Goal: Task Accomplishment & Management: Manage account settings

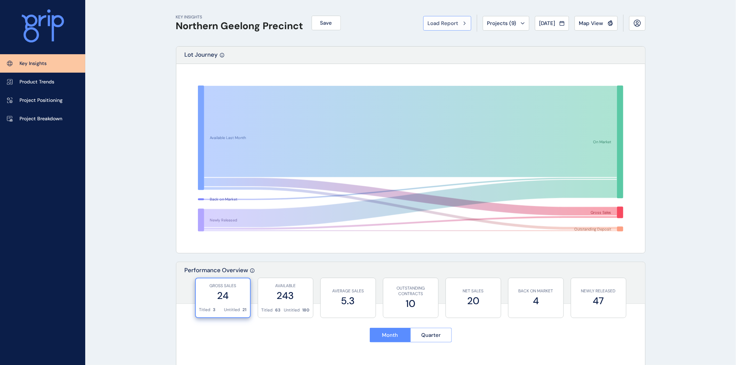
click at [440, 24] on span "Load Report" at bounding box center [443, 23] width 31 height 7
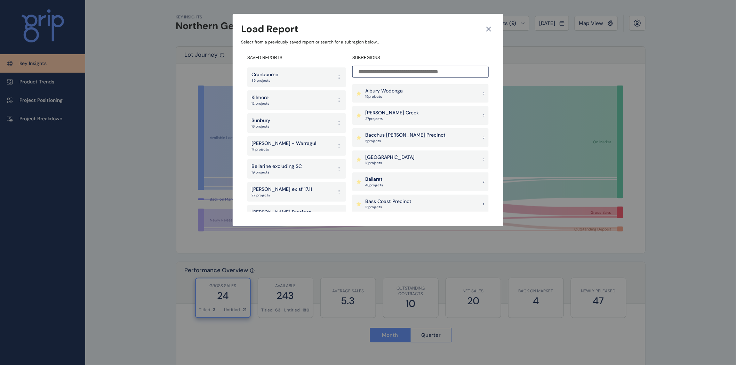
scroll to position [307, 0]
click at [278, 159] on p "Bellarine excluding SC" at bounding box center [277, 162] width 50 height 7
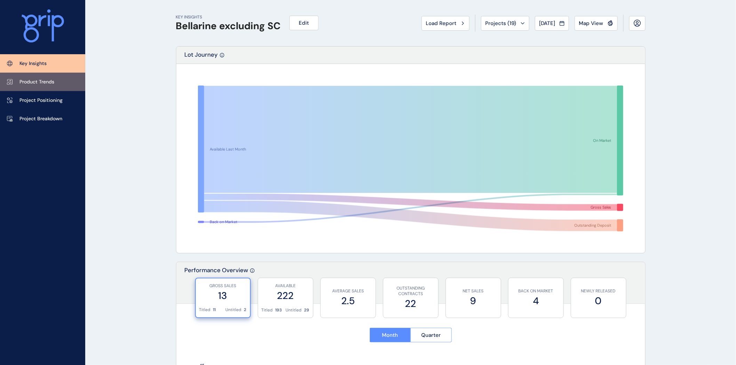
click at [39, 81] on p "Product Trends" at bounding box center [36, 82] width 35 height 7
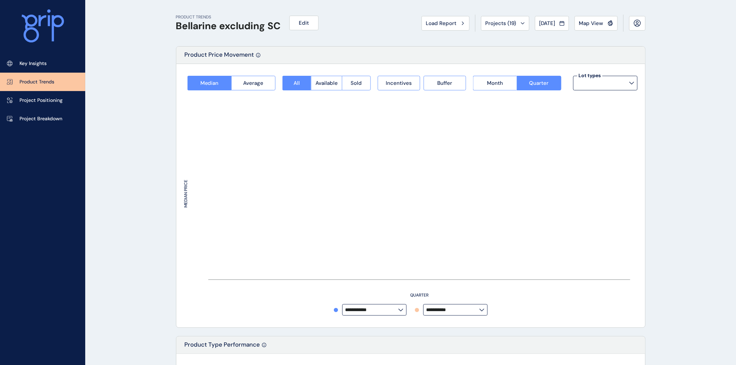
type input "*********"
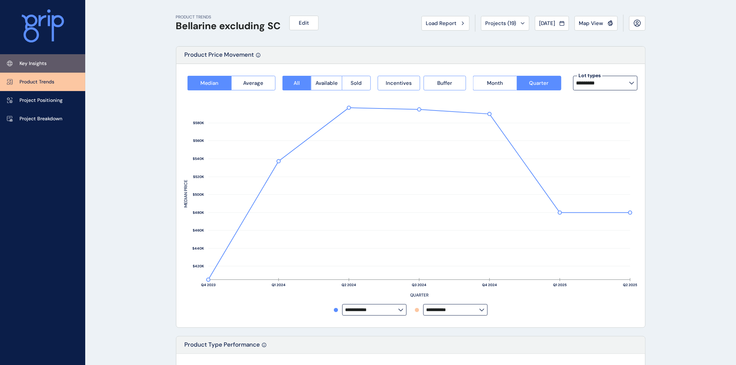
click at [33, 67] on p "Key Insights" at bounding box center [32, 63] width 27 height 7
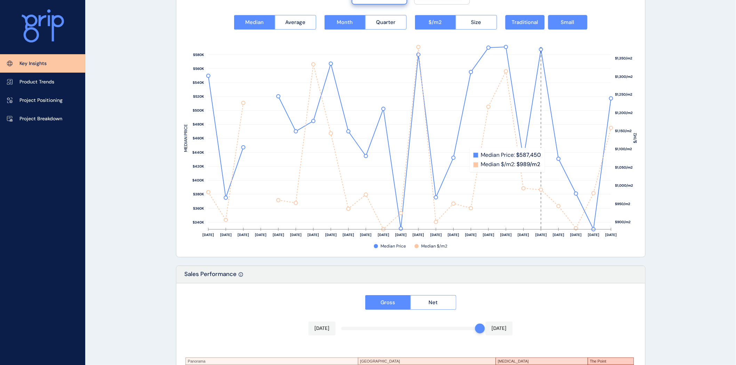
scroll to position [927, 0]
click at [489, 26] on button "Size" at bounding box center [476, 22] width 41 height 15
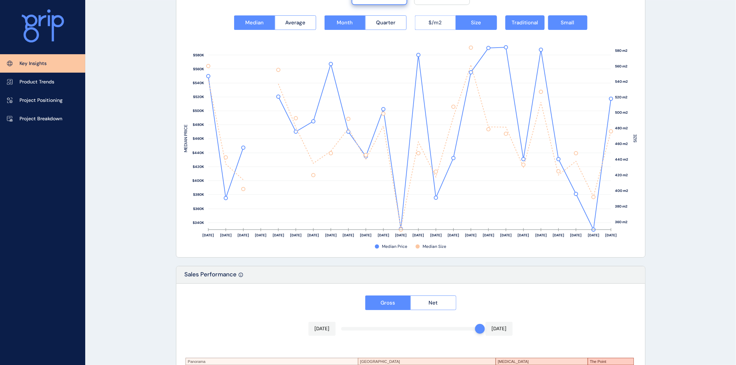
click at [441, 20] on span "$/m2" at bounding box center [435, 22] width 13 height 7
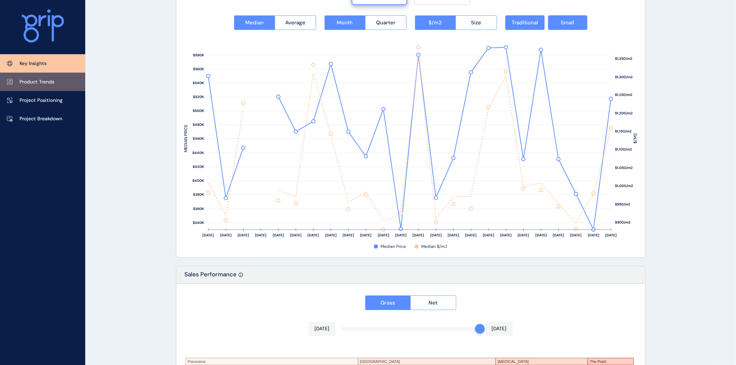
click at [26, 82] on p "Product Trends" at bounding box center [36, 82] width 35 height 7
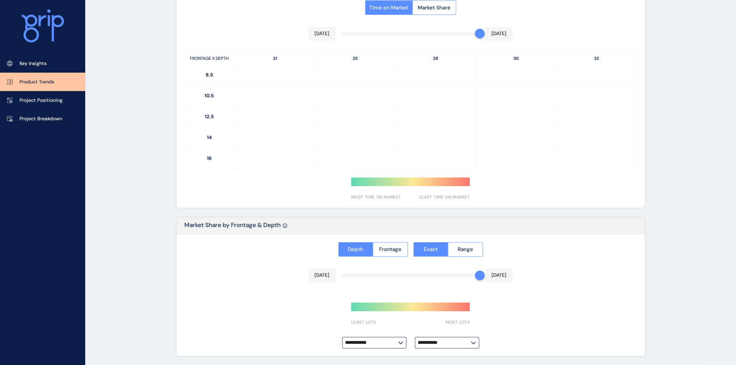
type input "*********"
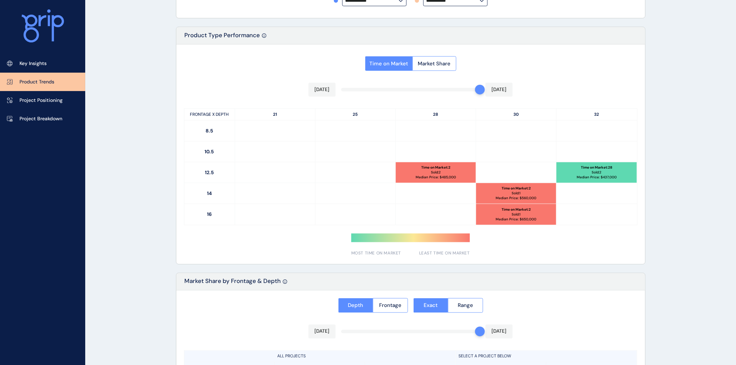
scroll to position [301, 0]
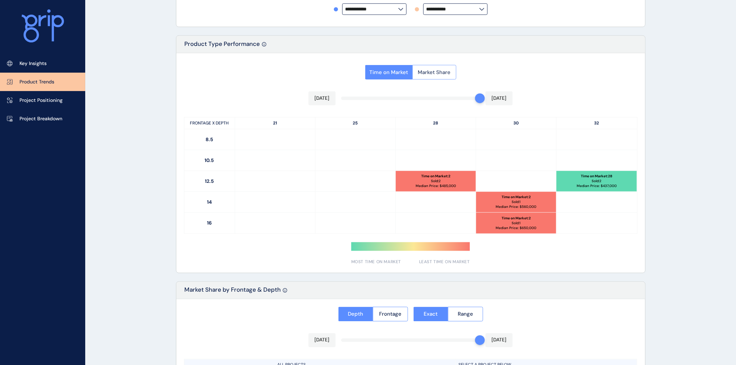
click at [437, 72] on span "Market Share" at bounding box center [434, 72] width 33 height 7
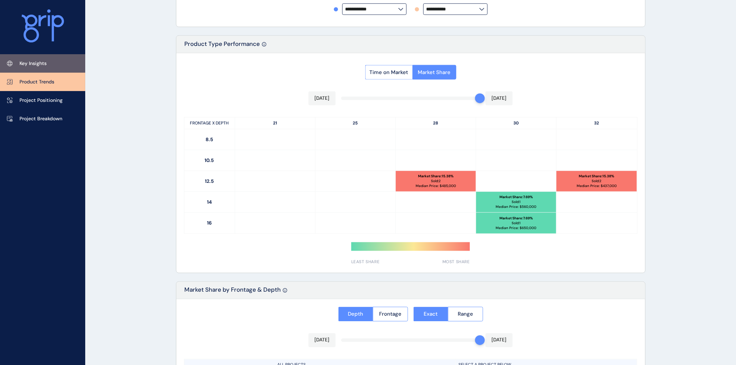
click at [35, 60] on p "Key Insights" at bounding box center [32, 63] width 27 height 7
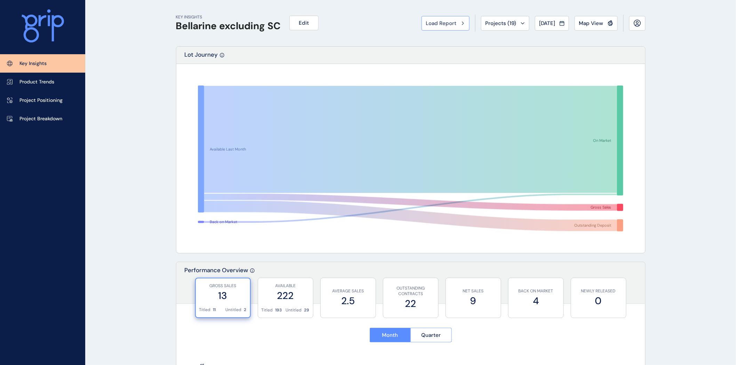
click at [434, 22] on span "Load Report" at bounding box center [441, 23] width 31 height 7
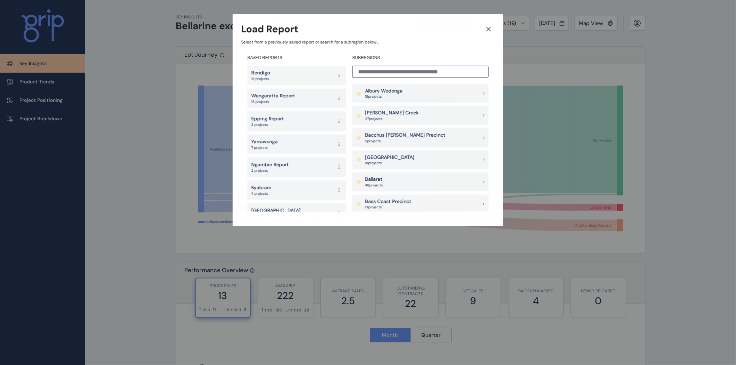
click at [395, 74] on input at bounding box center [420, 72] width 136 height 12
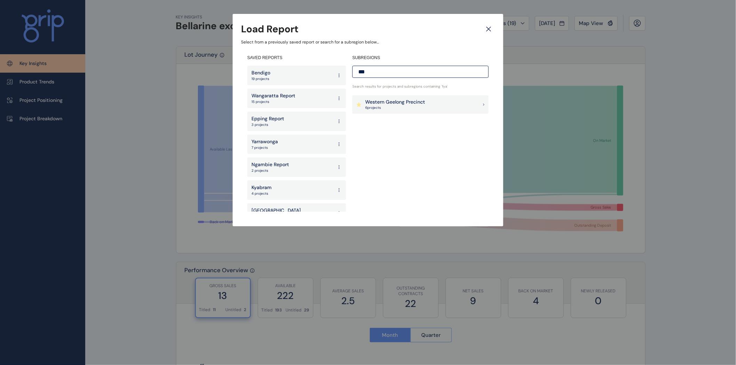
type input "***"
click at [380, 106] on p "6 project s" at bounding box center [395, 107] width 60 height 5
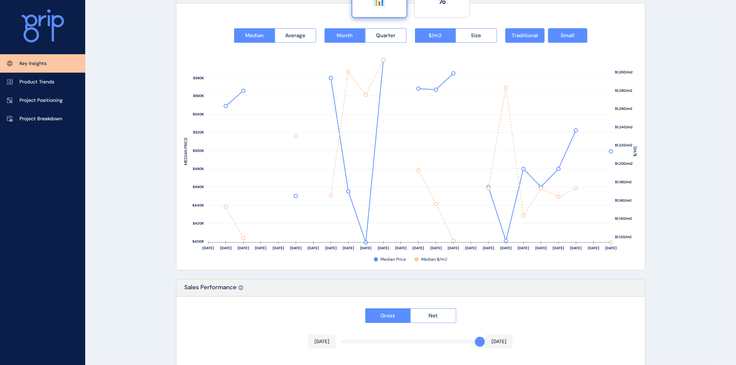
scroll to position [917, 0]
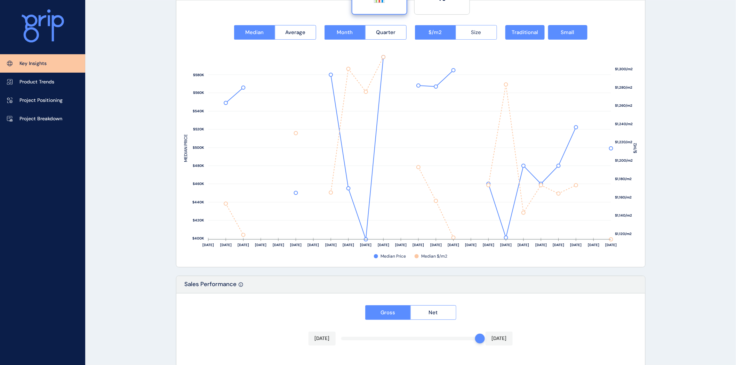
click at [474, 33] on span "Size" at bounding box center [476, 32] width 10 height 7
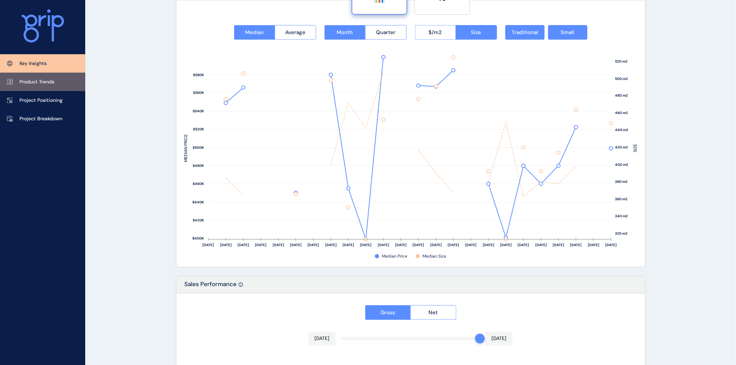
click at [48, 84] on p "Product Trends" at bounding box center [36, 82] width 35 height 7
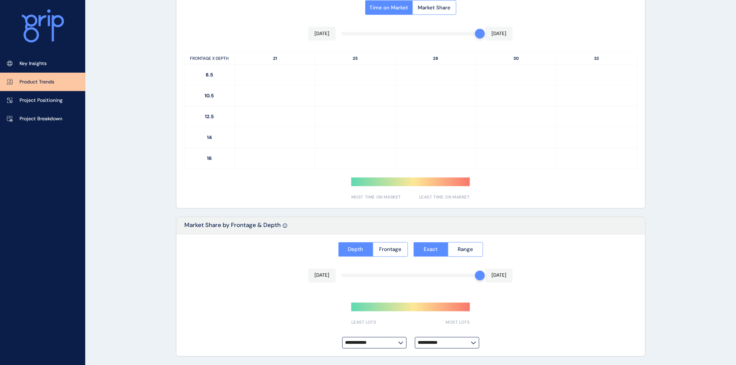
type input "*********"
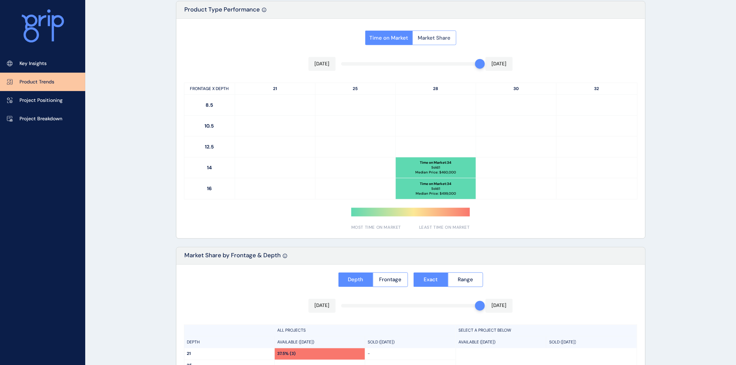
scroll to position [333, 0]
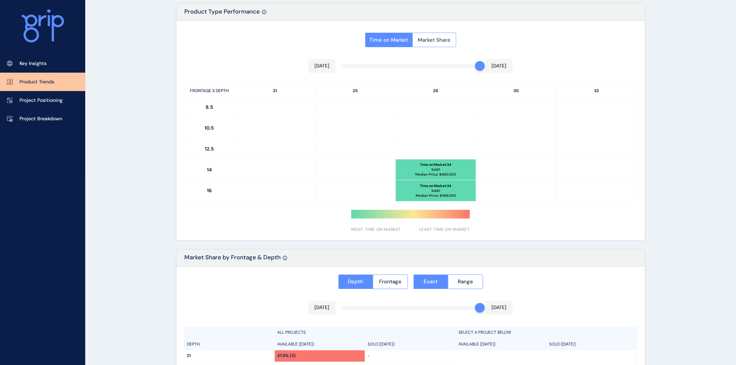
click at [439, 42] on span "Market Share" at bounding box center [434, 40] width 33 height 7
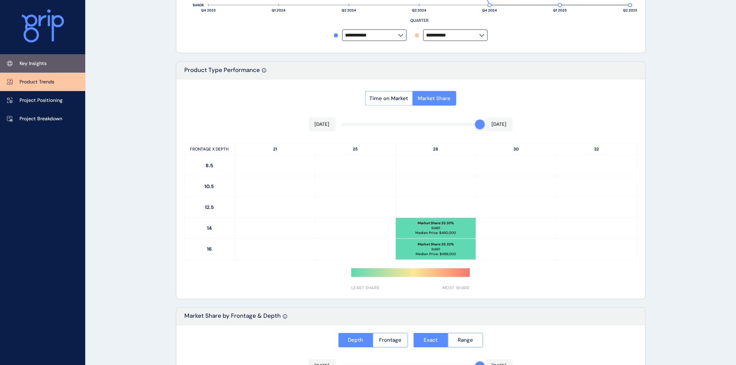
click at [44, 64] on p "Key Insights" at bounding box center [32, 63] width 27 height 7
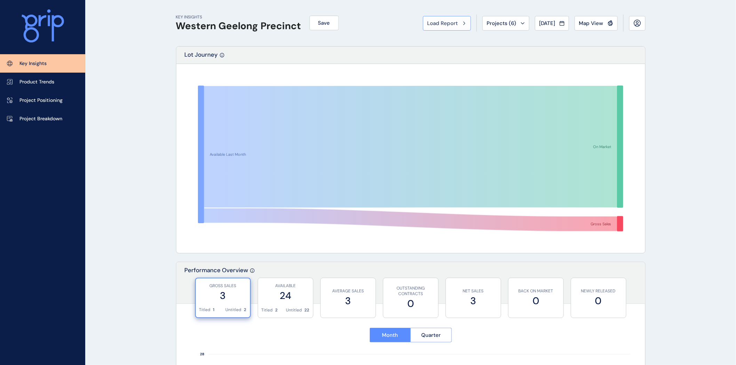
click at [441, 25] on span "Load Report" at bounding box center [443, 23] width 31 height 7
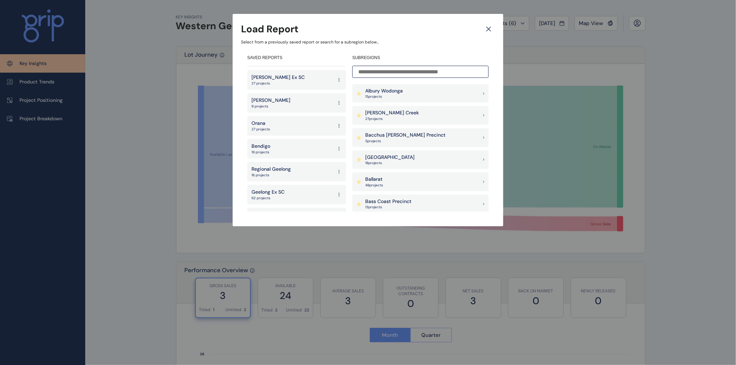
scroll to position [507, 0]
click at [287, 189] on div "Geelong Ex SC 62 projects" at bounding box center [296, 194] width 99 height 19
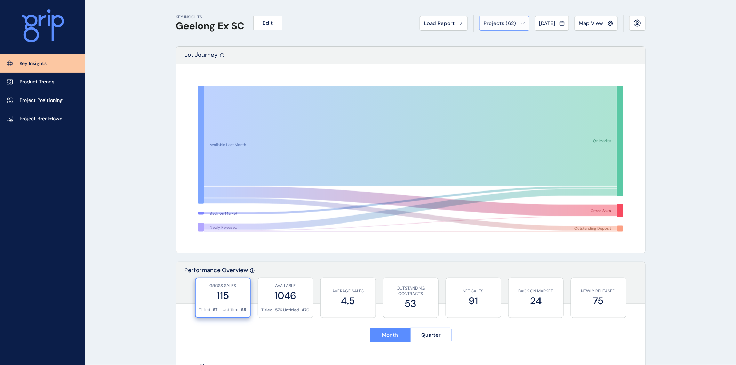
click at [487, 23] on span "Projects ( 62 )" at bounding box center [500, 23] width 33 height 7
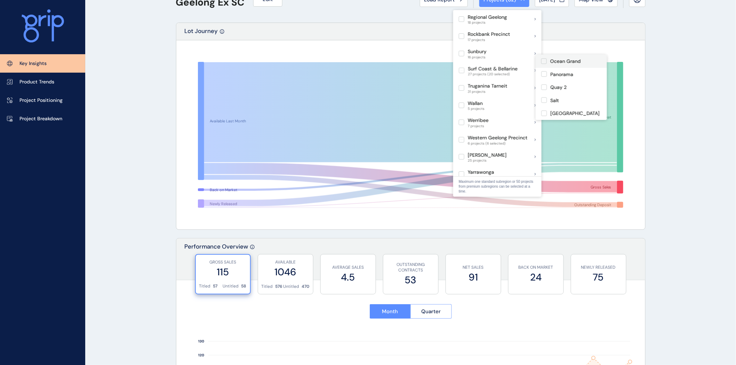
scroll to position [194, 0]
click at [543, 66] on label at bounding box center [544, 64] width 6 height 6
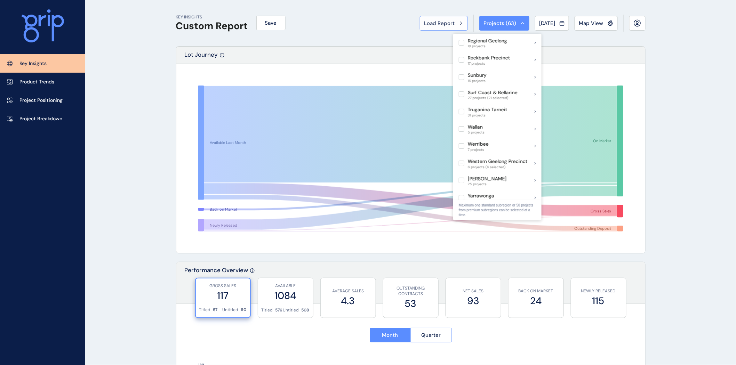
click at [425, 25] on span "Load Report" at bounding box center [440, 23] width 31 height 7
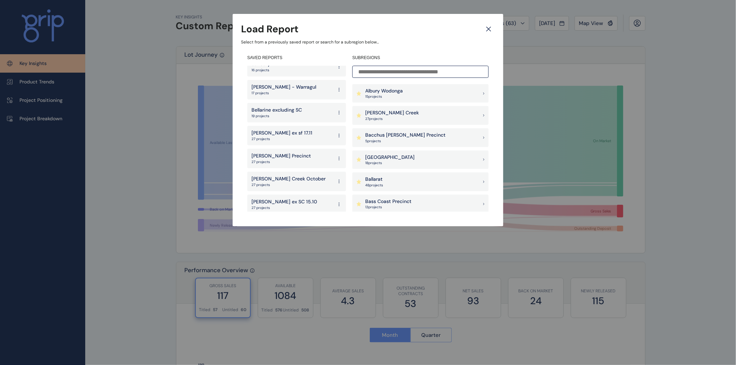
scroll to position [360, 0]
click at [310, 107] on div "[PERSON_NAME] excluding SC 19 projects" at bounding box center [296, 111] width 99 height 19
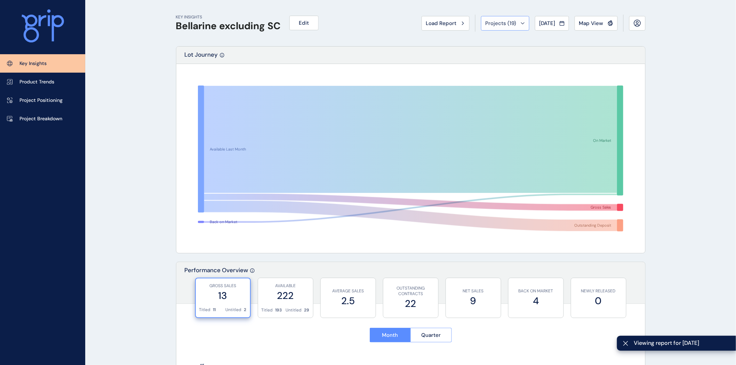
click at [521, 24] on icon at bounding box center [523, 23] width 4 height 2
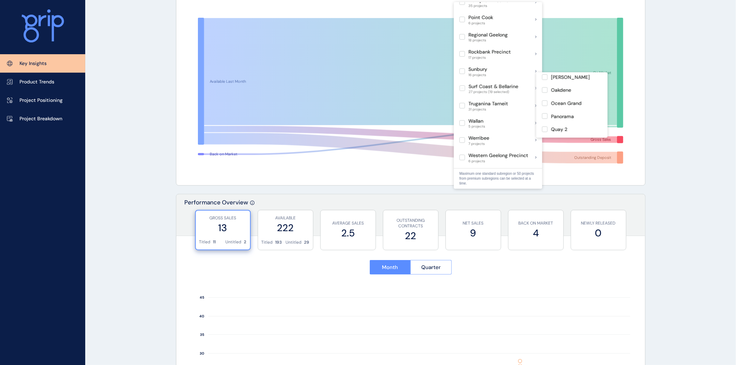
scroll to position [181, 0]
click at [546, 97] on label at bounding box center [545, 94] width 6 height 6
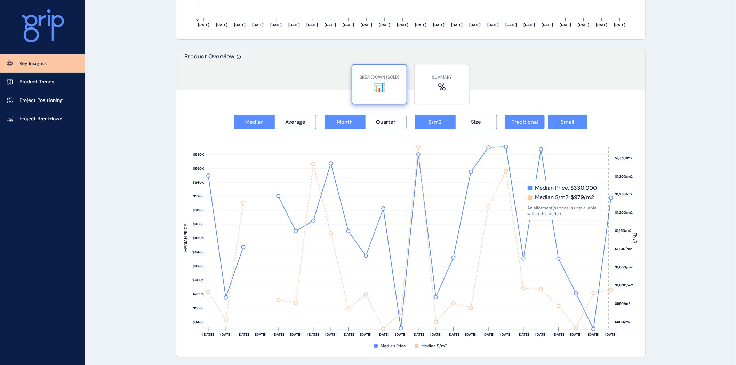
scroll to position [827, 0]
click at [481, 126] on button "Size" at bounding box center [476, 122] width 41 height 15
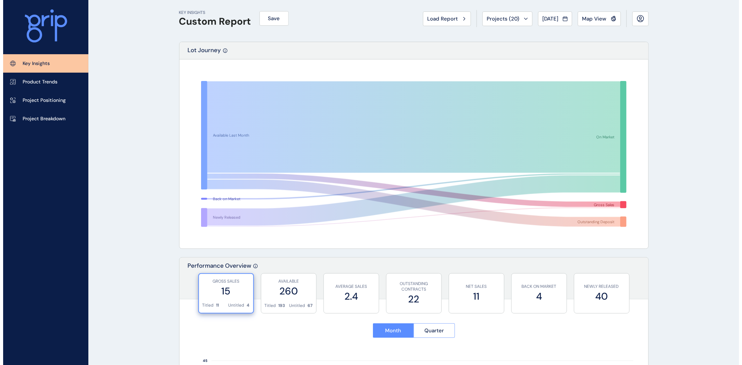
scroll to position [0, 0]
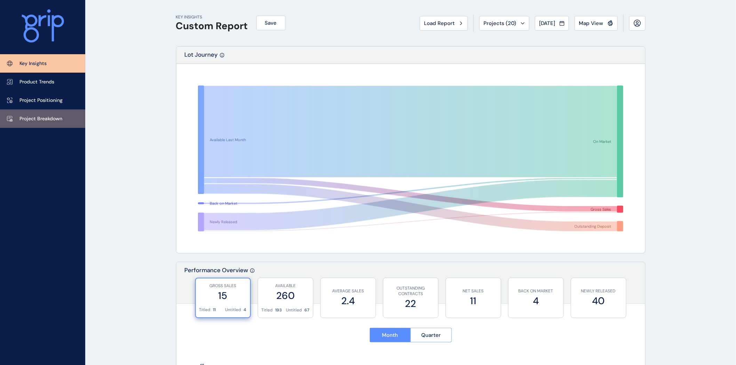
click at [40, 118] on p "Project Breakdown" at bounding box center [40, 119] width 43 height 7
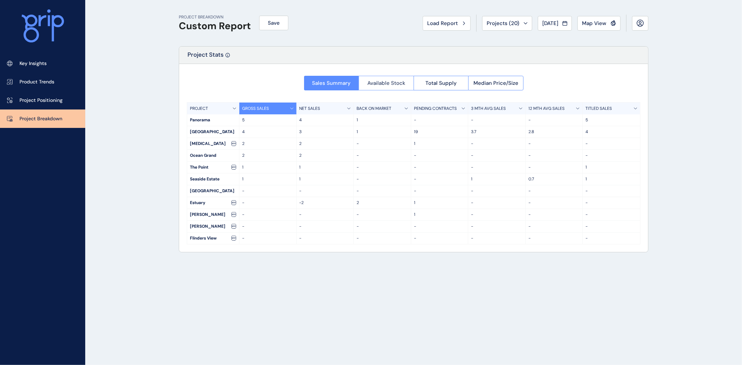
click at [390, 82] on span "Available Stock" at bounding box center [386, 83] width 38 height 7
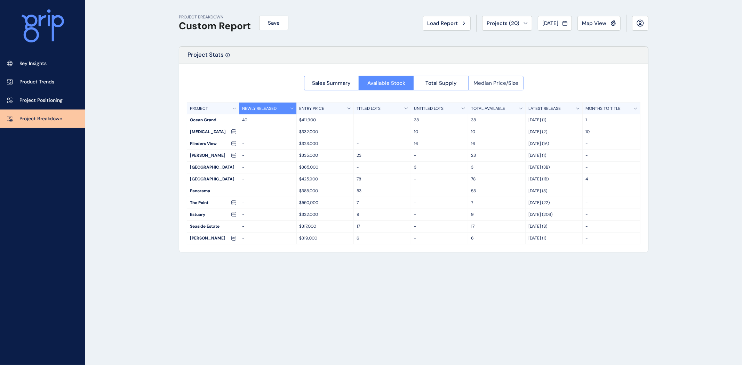
click at [490, 81] on span "Median Price/Size" at bounding box center [496, 83] width 45 height 7
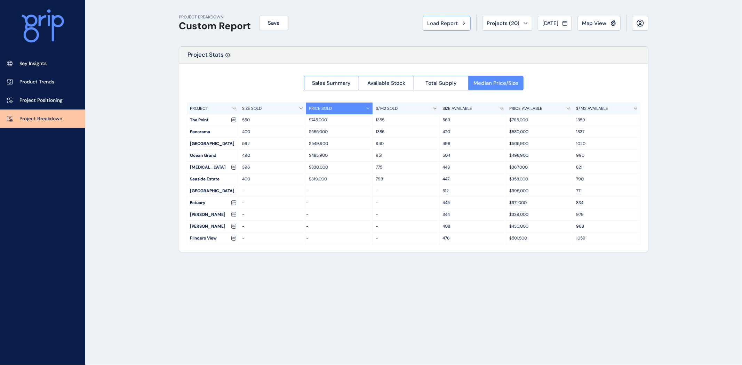
click at [429, 24] on span "Load Report" at bounding box center [442, 23] width 31 height 7
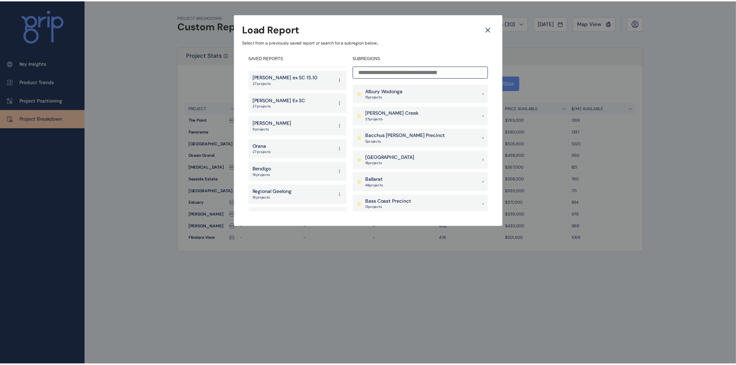
scroll to position [492, 0]
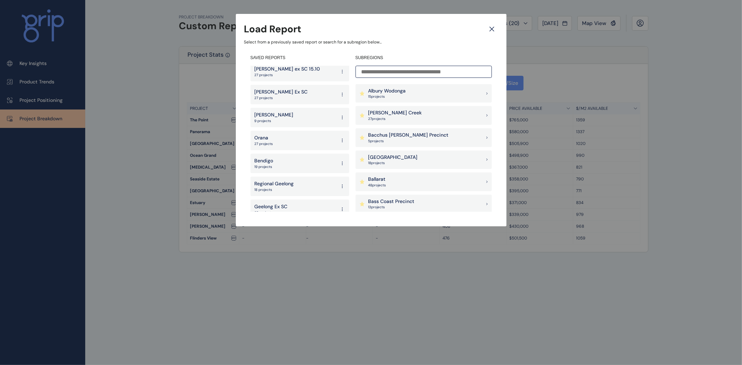
click at [288, 205] on div "Geelong Ex SC 62 projects" at bounding box center [300, 209] width 99 height 19
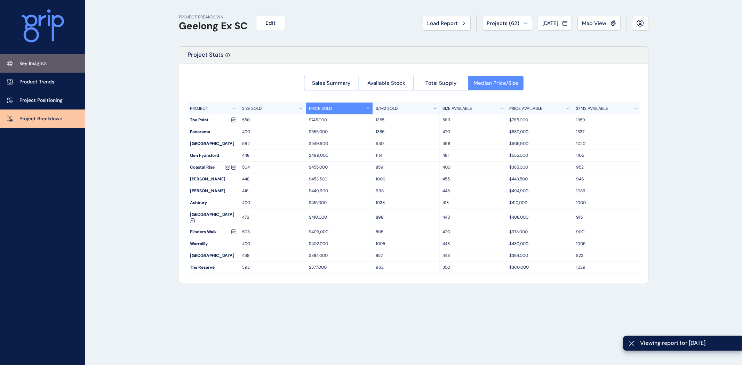
click at [35, 66] on p "Key Insights" at bounding box center [32, 63] width 27 height 7
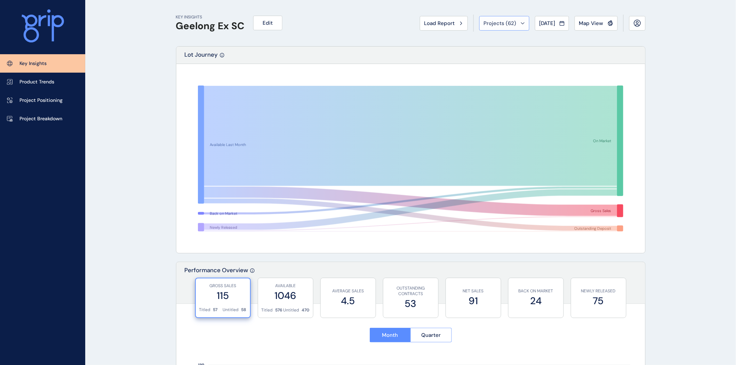
click at [495, 24] on span "Projects ( 62 )" at bounding box center [500, 23] width 33 height 7
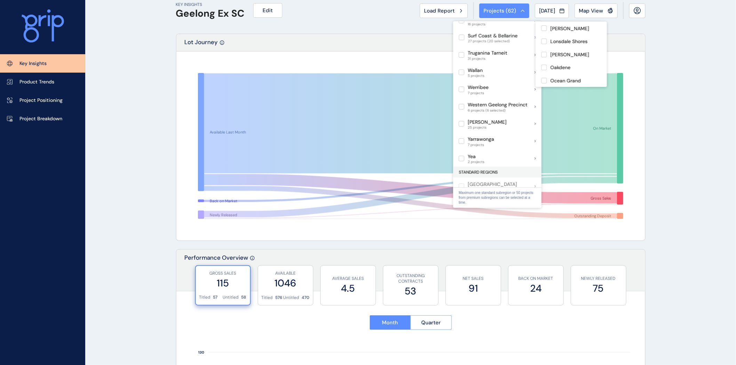
scroll to position [165, 0]
click at [543, 62] on label at bounding box center [544, 60] width 6 height 6
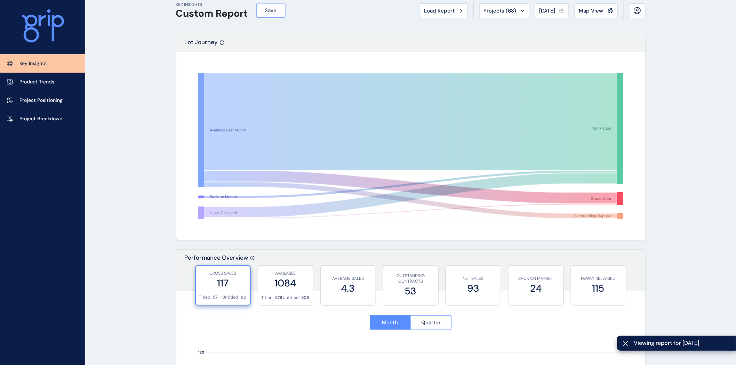
click at [276, 9] on span "Save" at bounding box center [271, 10] width 12 height 7
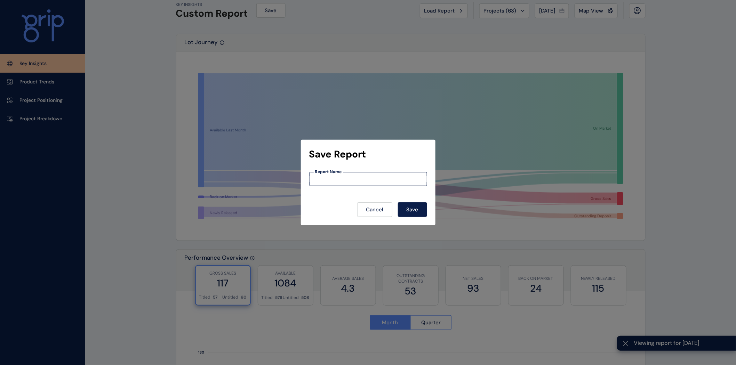
click at [356, 177] on input at bounding box center [368, 179] width 117 height 6
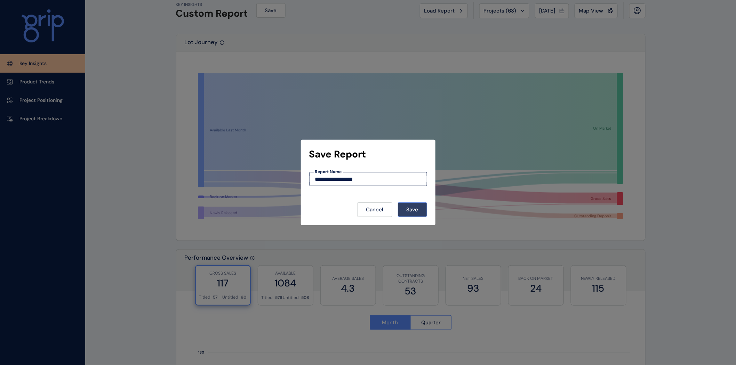
type input "**********"
click at [422, 208] on button "Save" at bounding box center [412, 210] width 29 height 15
